Goal: Find specific page/section: Find specific page/section

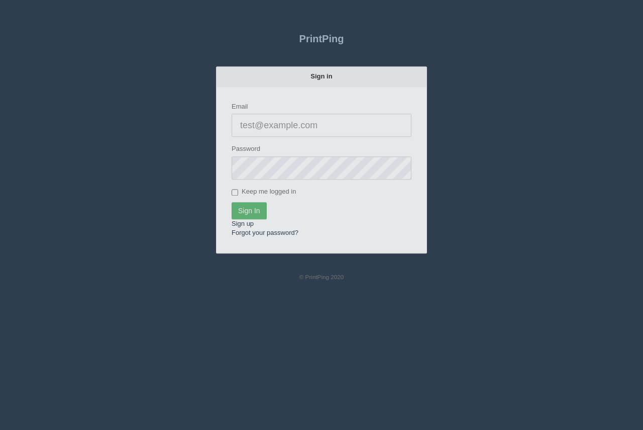
type input "[EMAIL_ADDRESS][DOMAIN_NAME]"
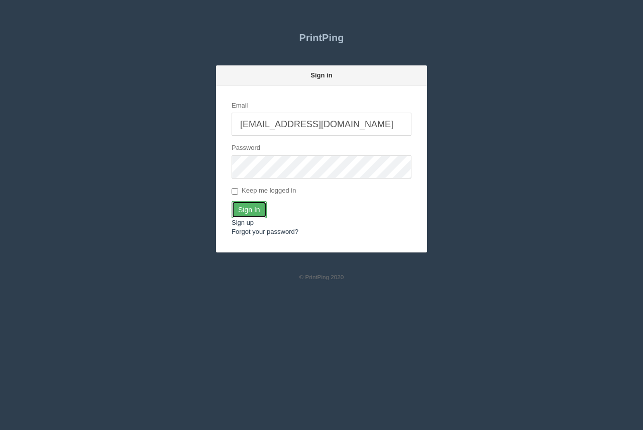
click at [255, 210] on input "Sign In" at bounding box center [249, 209] width 35 height 17
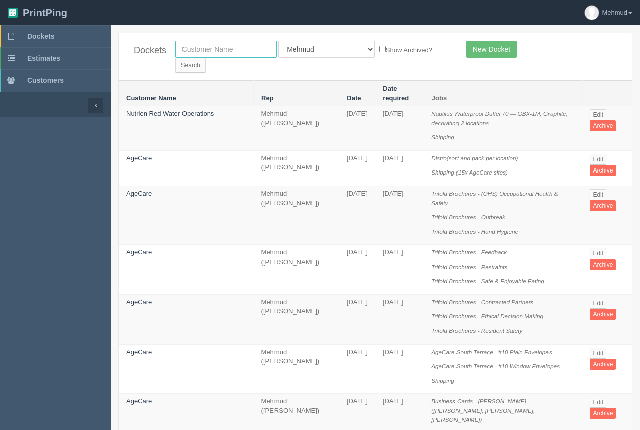
click at [230, 54] on input "text" at bounding box center [225, 49] width 101 height 17
type input "north"
click at [206, 58] on input "Search" at bounding box center [190, 65] width 30 height 15
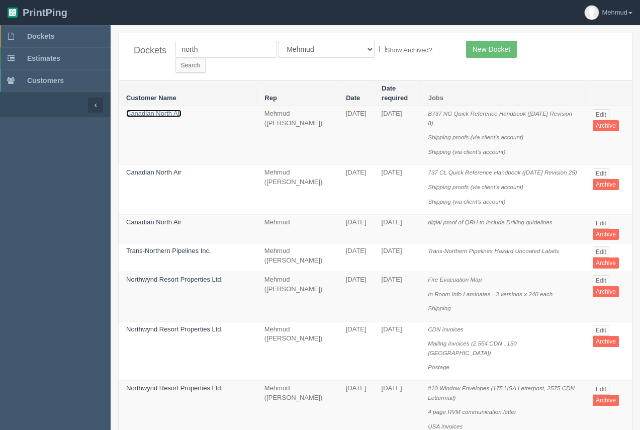
click at [166, 110] on link "Canadian North Air" at bounding box center [153, 114] width 55 height 8
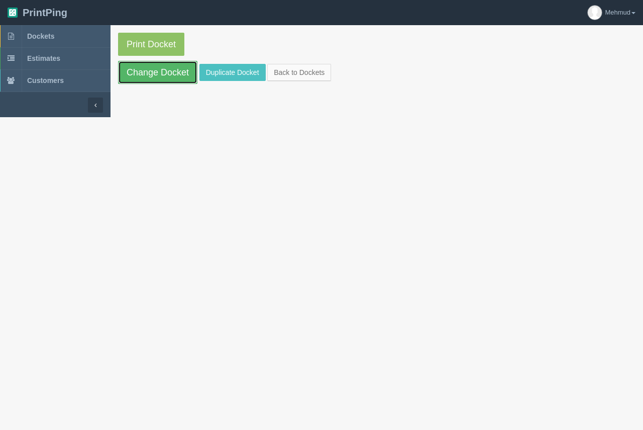
click at [166, 80] on link "Change Docket" at bounding box center [157, 72] width 79 height 23
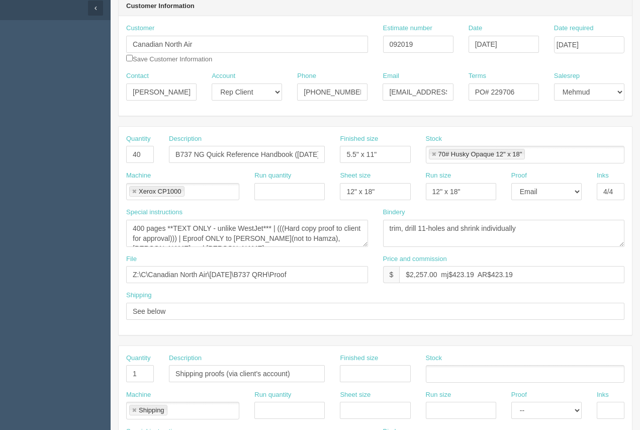
scroll to position [81, 0]
